Goal: Task Accomplishment & Management: Complete application form

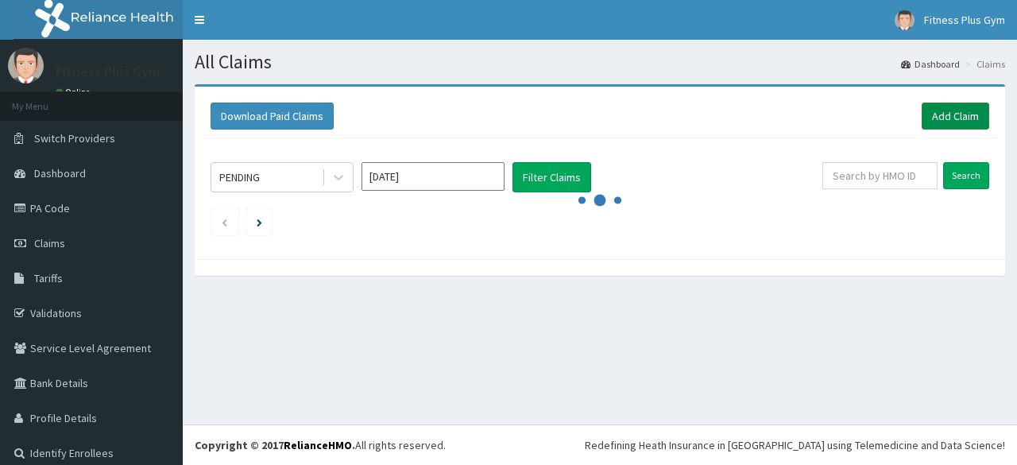
click at [933, 127] on link "Add Claim" at bounding box center [956, 115] width 68 height 27
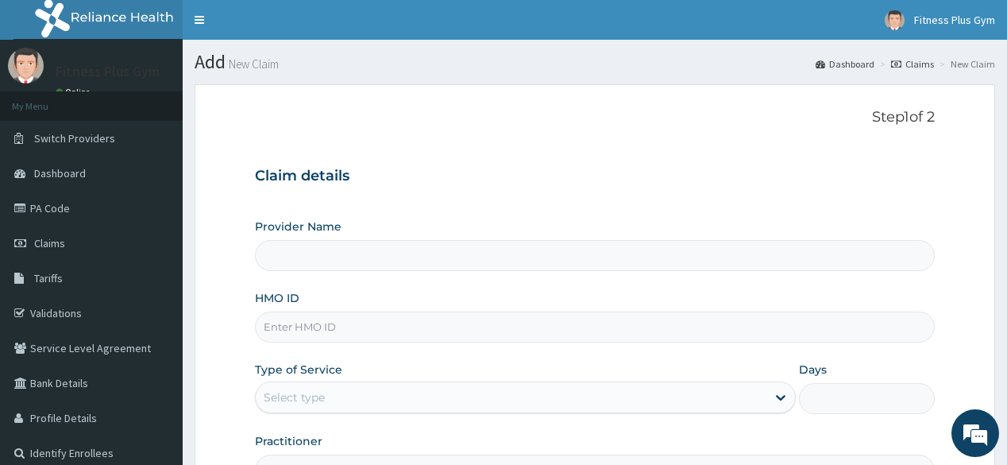
click at [513, 324] on input "HMO ID" at bounding box center [594, 326] width 679 height 31
type input "isw/10191/a"
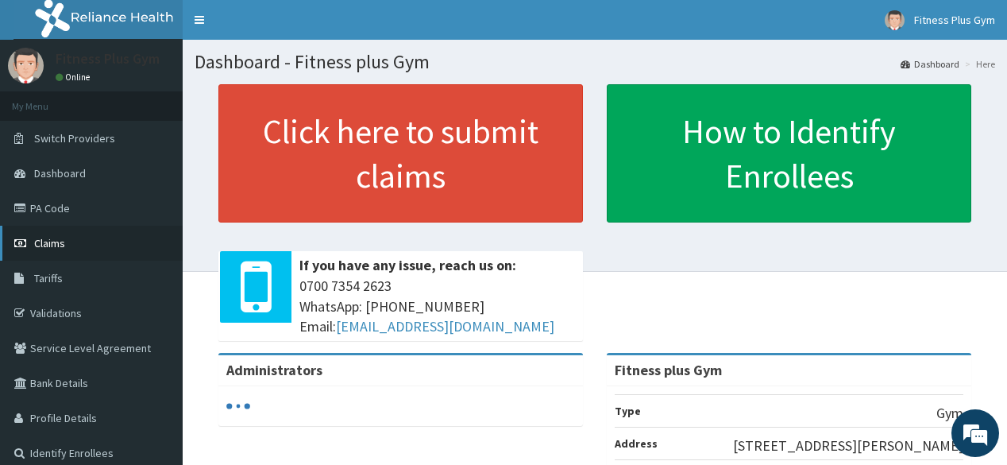
click at [67, 245] on link "Claims" at bounding box center [91, 243] width 183 height 35
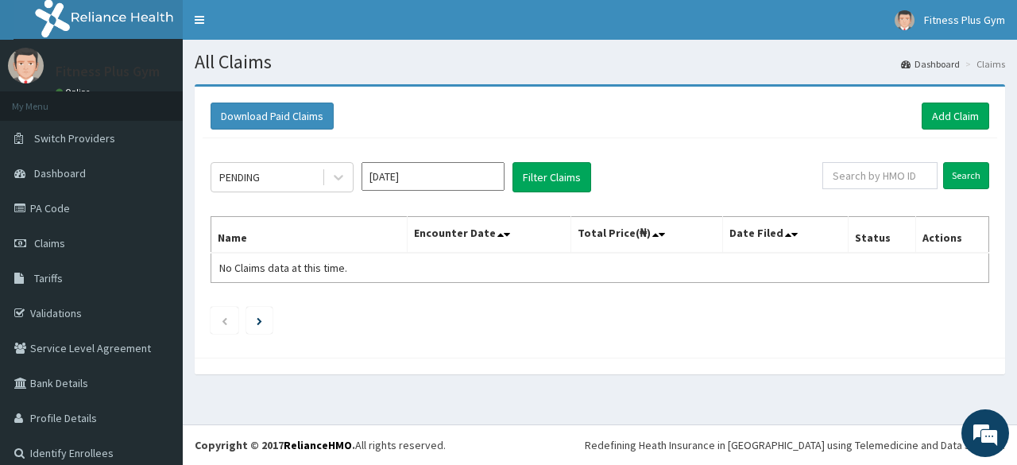
click at [972, 129] on div "Download Paid Claims Add Claim" at bounding box center [600, 117] width 794 height 44
click at [969, 126] on link "Add Claim" at bounding box center [956, 115] width 68 height 27
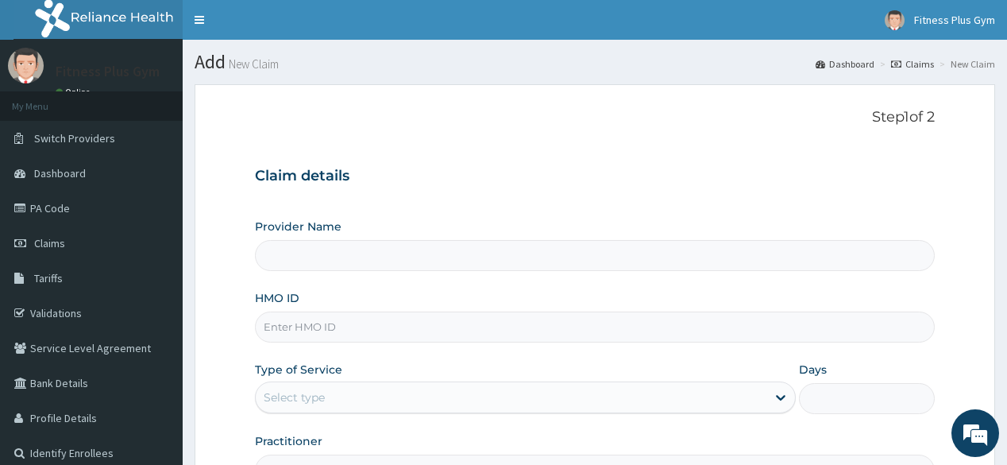
click at [354, 330] on input "HMO ID" at bounding box center [594, 326] width 679 height 31
type input "1sw"
type input "Fitness plus Gym"
type input "1"
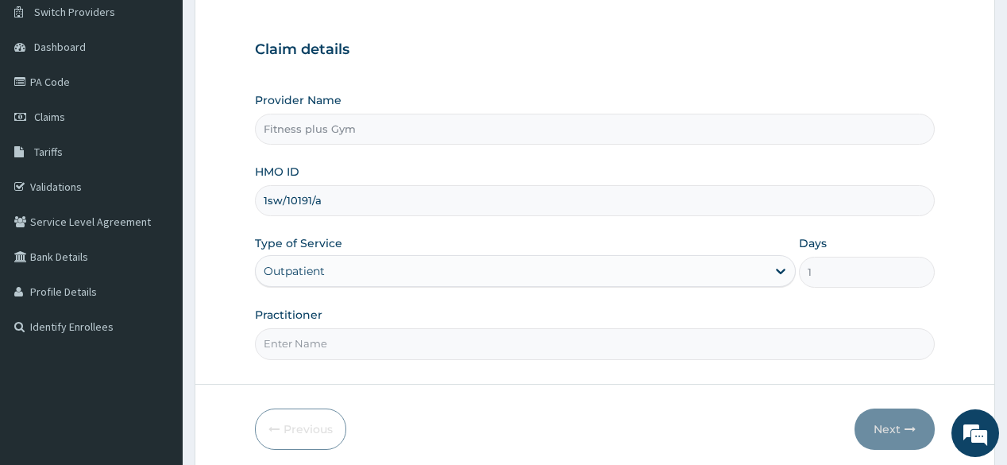
scroll to position [127, 0]
click at [268, 195] on input "1sw/10191/a" at bounding box center [594, 199] width 679 height 31
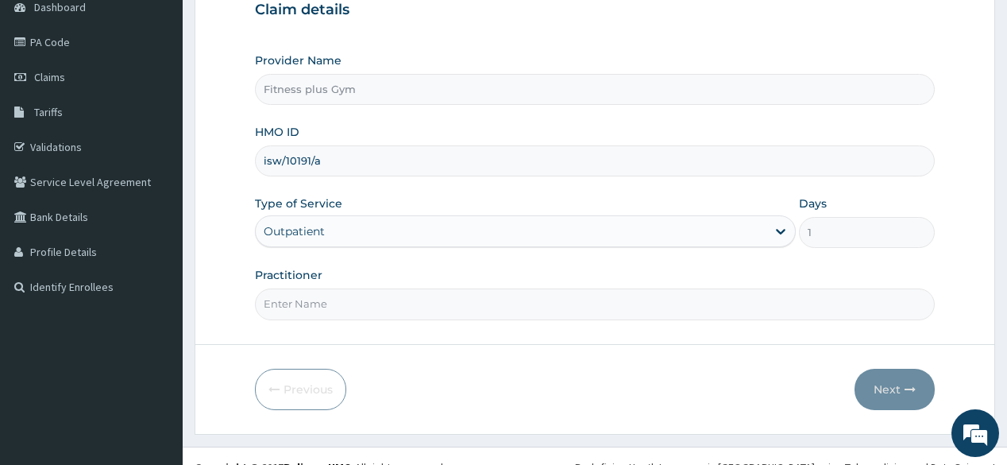
scroll to position [186, 0]
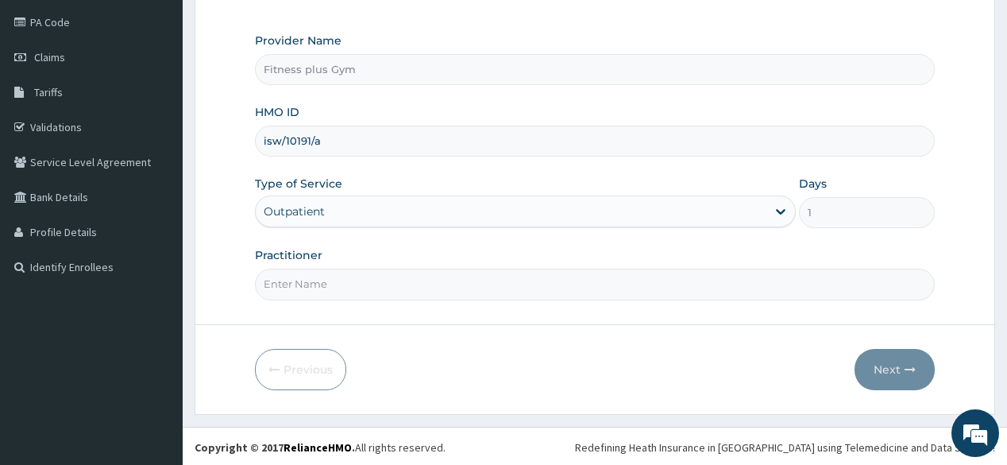
type input "isw/10191/a"
click at [415, 273] on input "Practitioner" at bounding box center [594, 284] width 679 height 31
type input "fitnessplus"
click at [907, 359] on button "Next" at bounding box center [895, 369] width 80 height 41
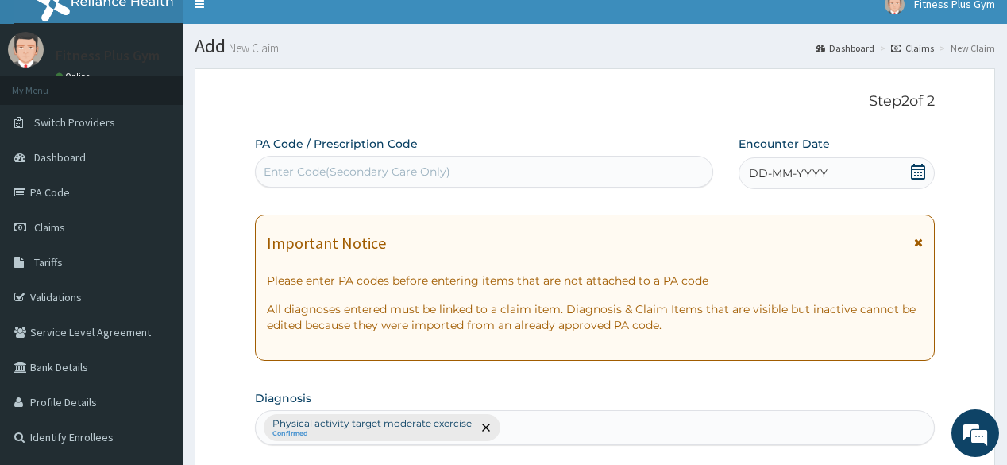
scroll to position [0, 0]
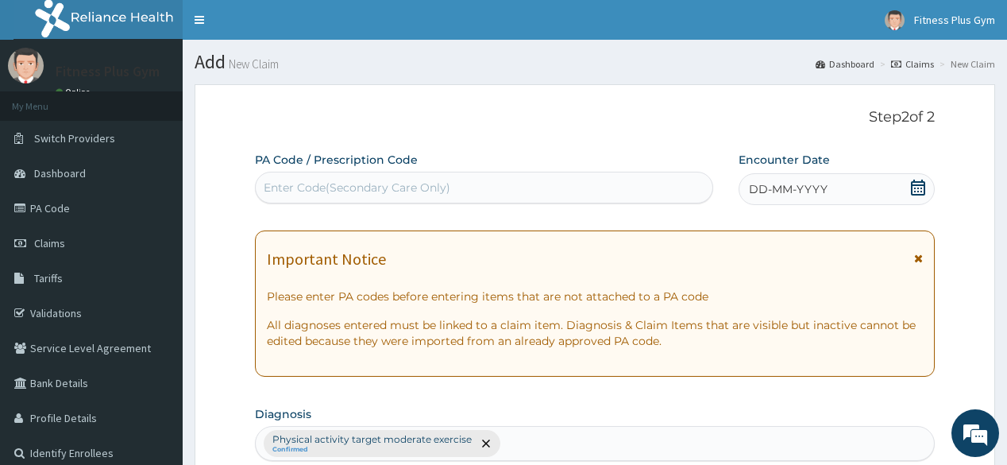
click at [406, 188] on div "Enter Code(Secondary Care Only)" at bounding box center [357, 188] width 187 height 16
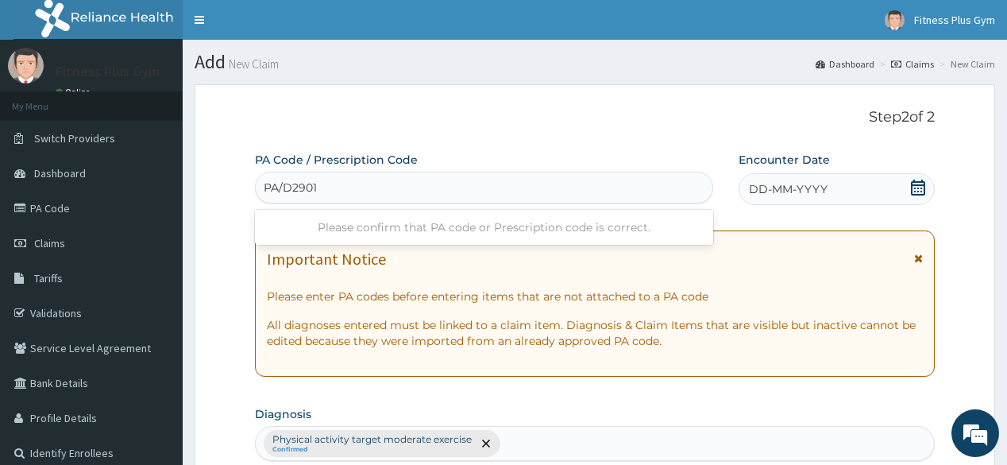
type input "PA/D2901C"
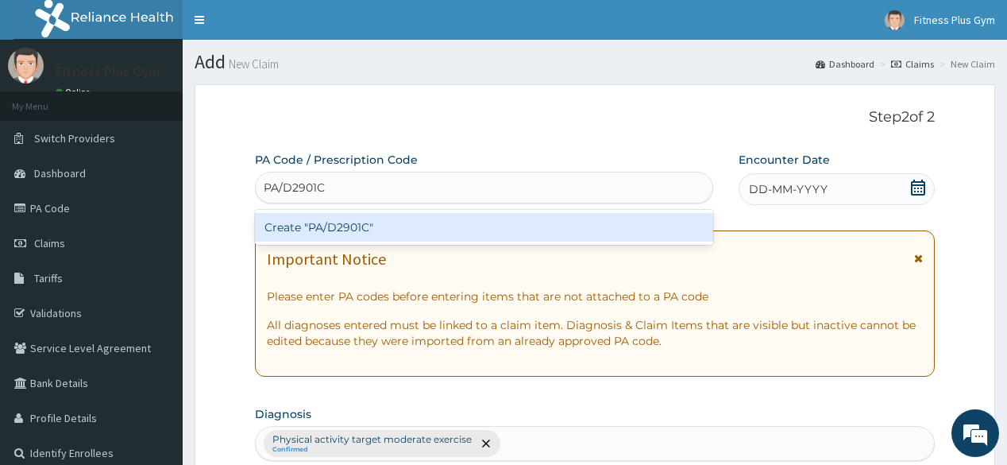
click at [394, 232] on div "Create "PA/D2901C"" at bounding box center [484, 227] width 458 height 29
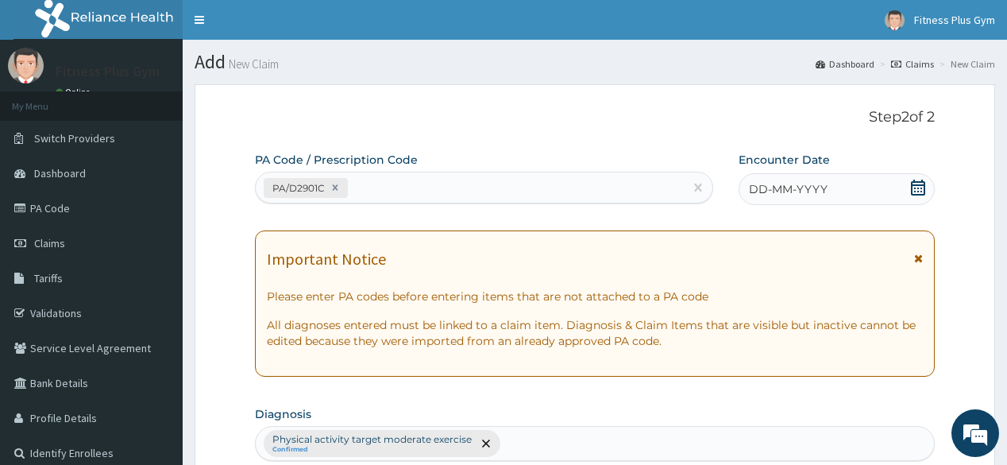
click at [913, 184] on icon at bounding box center [918, 188] width 14 height 16
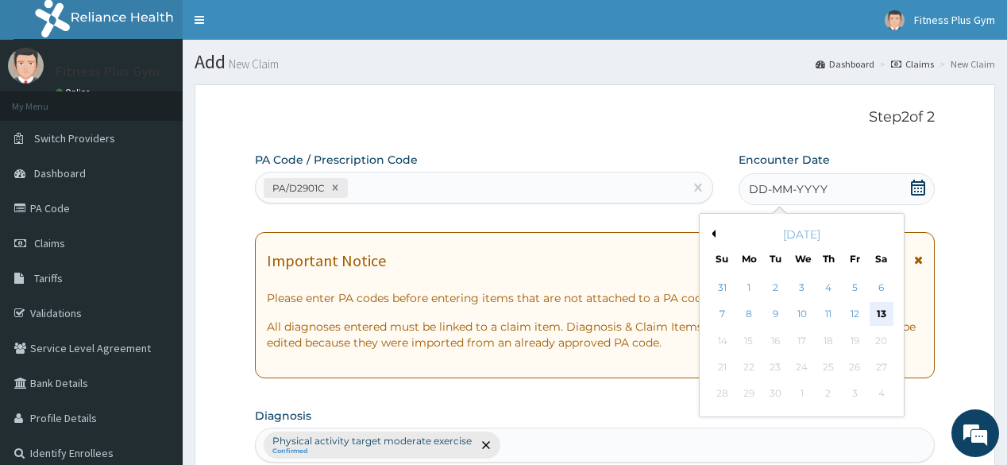
click at [886, 315] on div "13" at bounding box center [881, 315] width 24 height 24
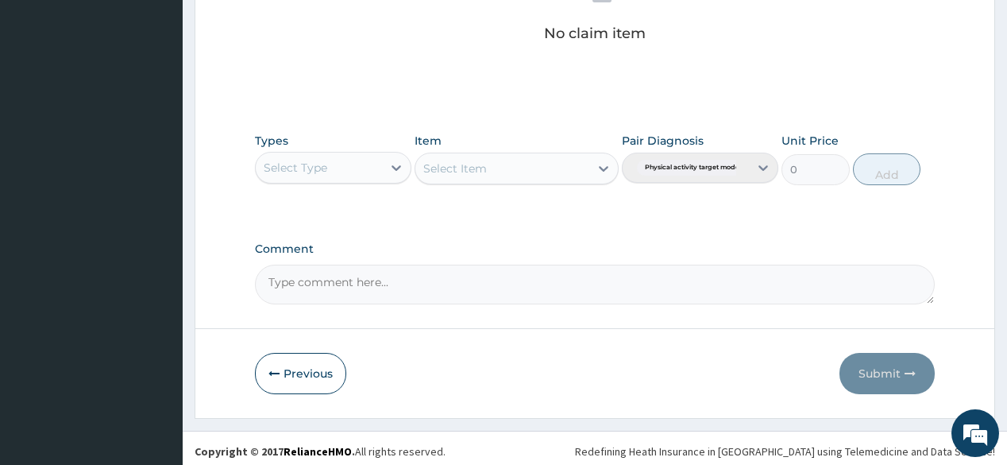
scroll to position [679, 0]
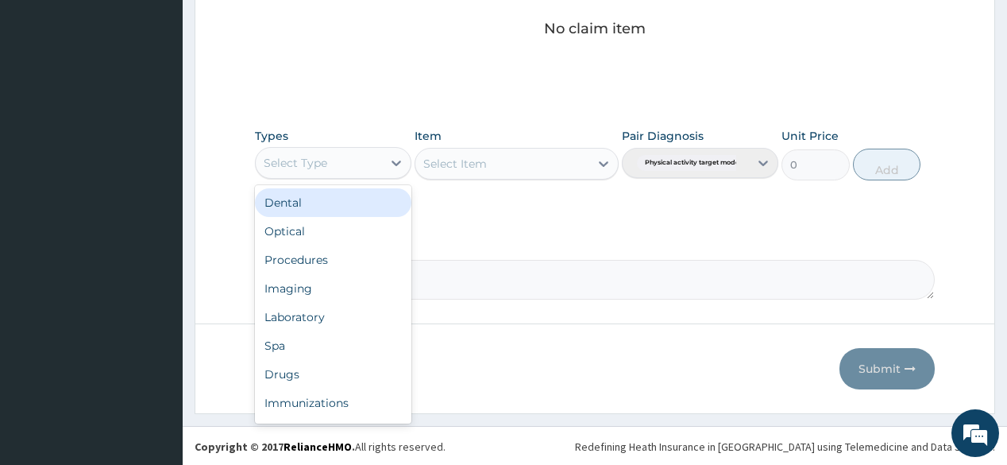
click at [353, 167] on div "Select Type" at bounding box center [319, 162] width 126 height 25
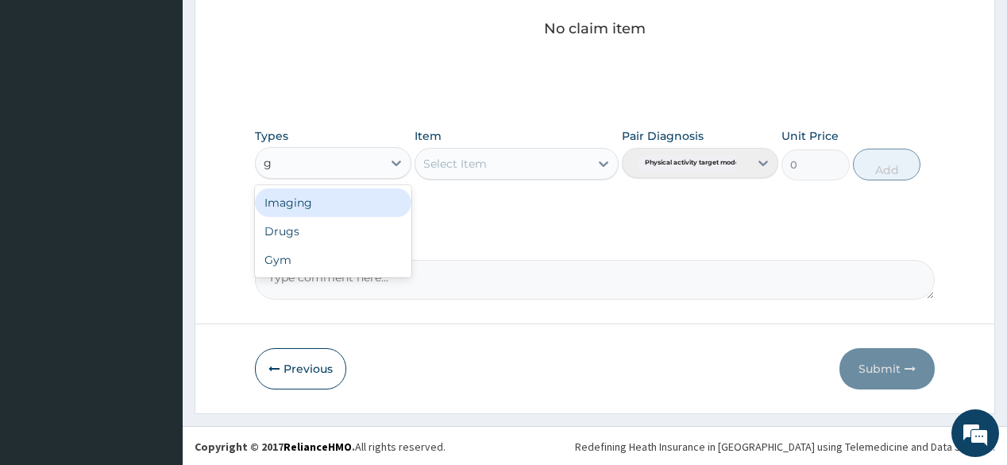
type input "gy"
click at [342, 213] on div "Gym" at bounding box center [333, 202] width 157 height 29
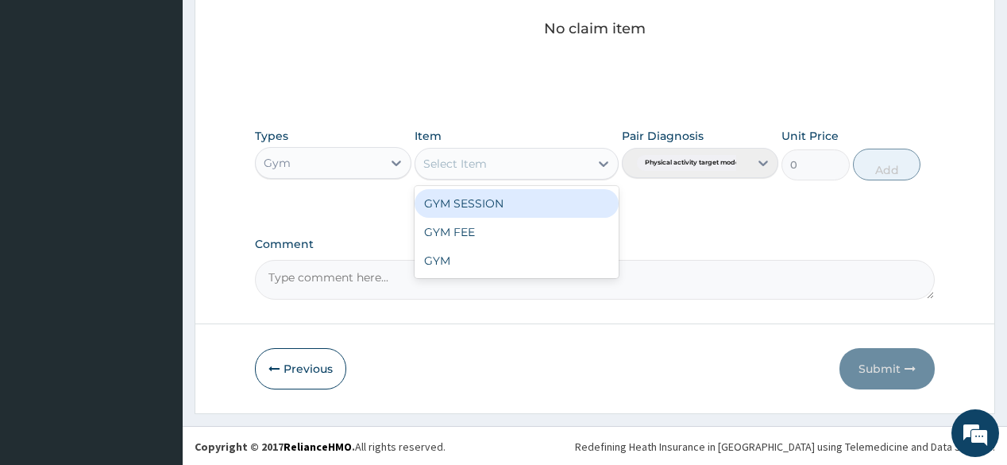
click at [585, 172] on div "Select Item" at bounding box center [502, 163] width 174 height 25
click at [555, 200] on div "GYM SESSION" at bounding box center [517, 203] width 204 height 29
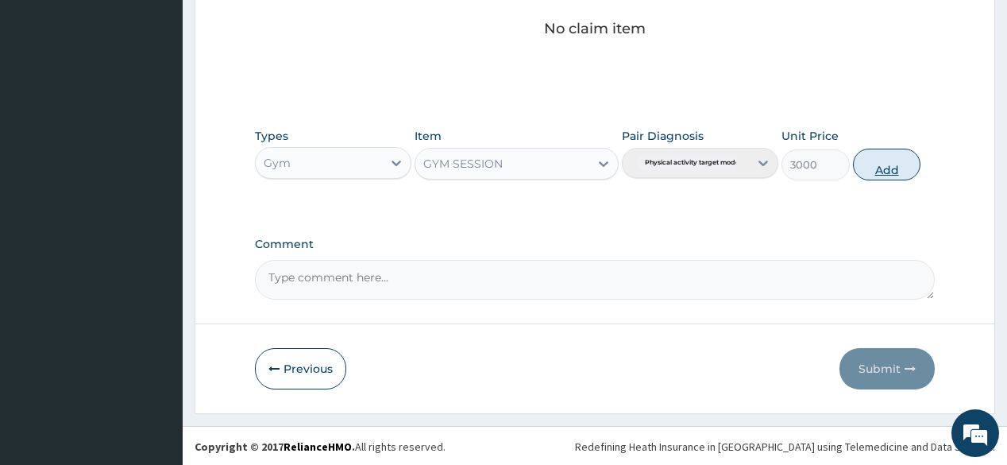
click at [910, 168] on button "Add" at bounding box center [887, 165] width 68 height 32
type input "0"
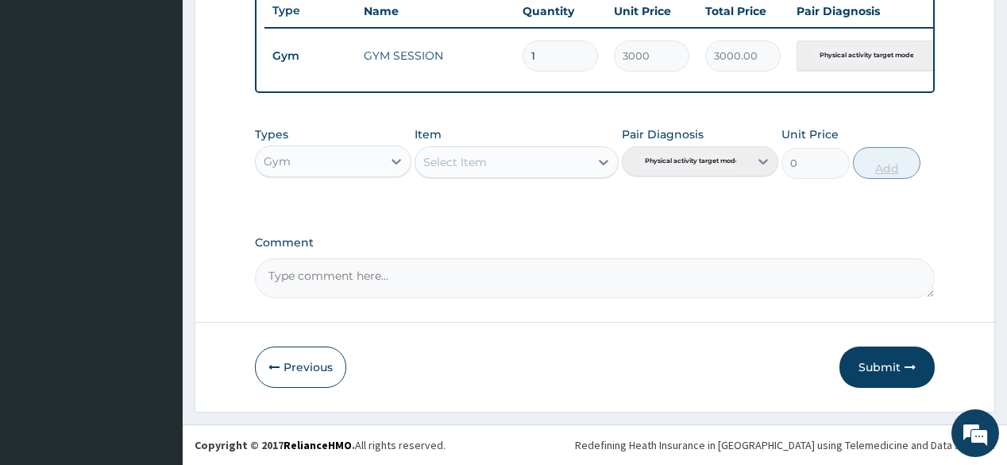
scroll to position [613, 0]
click at [899, 358] on button "Submit" at bounding box center [887, 366] width 95 height 41
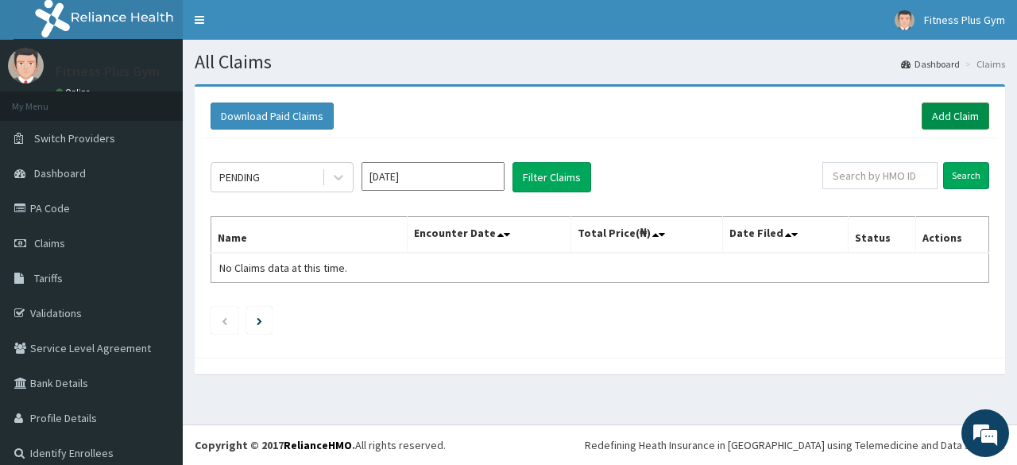
click at [958, 108] on link "Add Claim" at bounding box center [956, 115] width 68 height 27
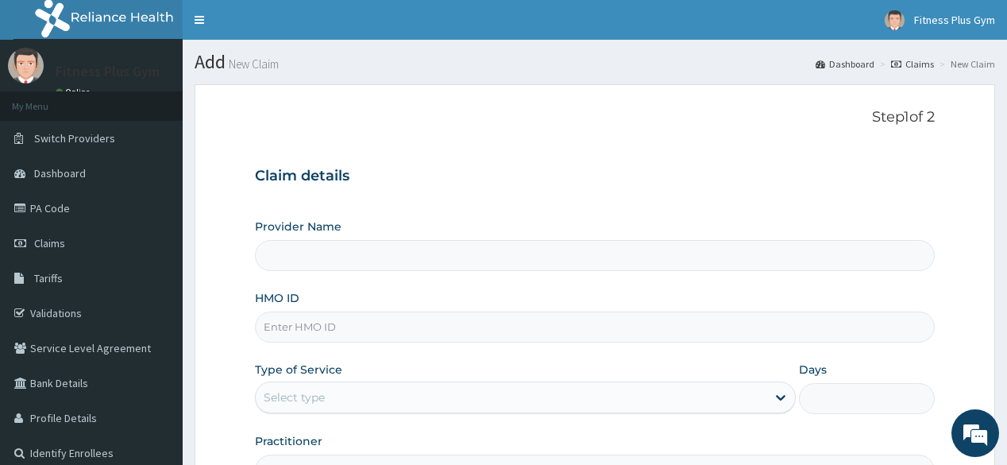
type input "Fitness plus Gym"
type input "1"
